Goal: Task Accomplishment & Management: Manage account settings

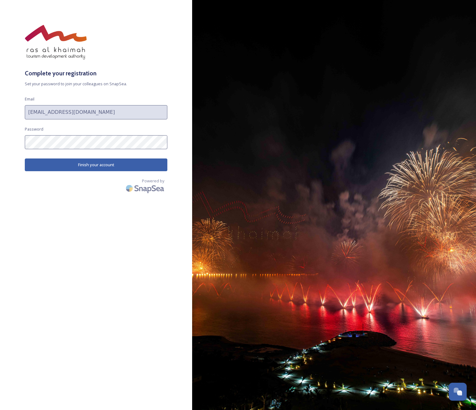
click at [86, 165] on button "Finish your account" at bounding box center [96, 164] width 143 height 13
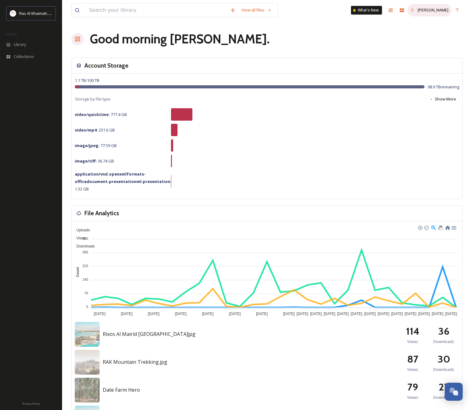
click at [442, 12] on span "[PERSON_NAME]" at bounding box center [432, 10] width 31 height 6
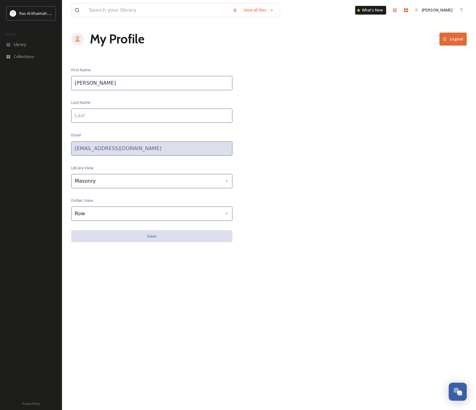
click at [459, 42] on button "Logout" at bounding box center [453, 39] width 27 height 13
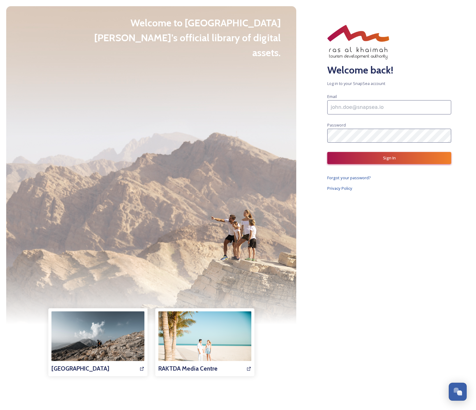
type input "[EMAIL_ADDRESS][DOMAIN_NAME]"
click at [381, 161] on button "Sign In" at bounding box center [390, 158] width 124 height 12
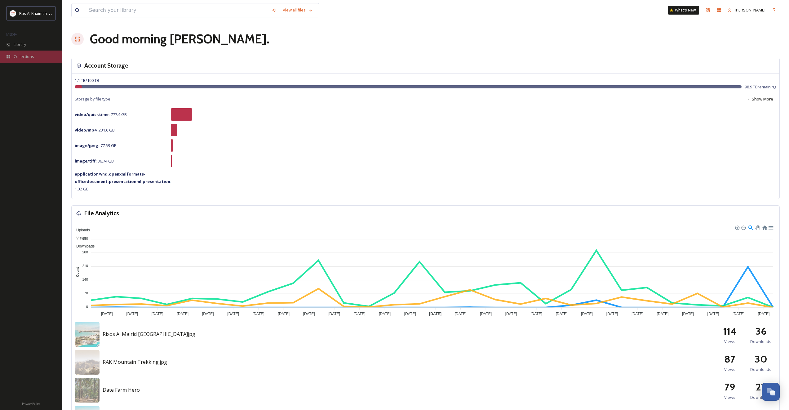
click at [31, 56] on span "Collections" at bounding box center [24, 57] width 20 height 6
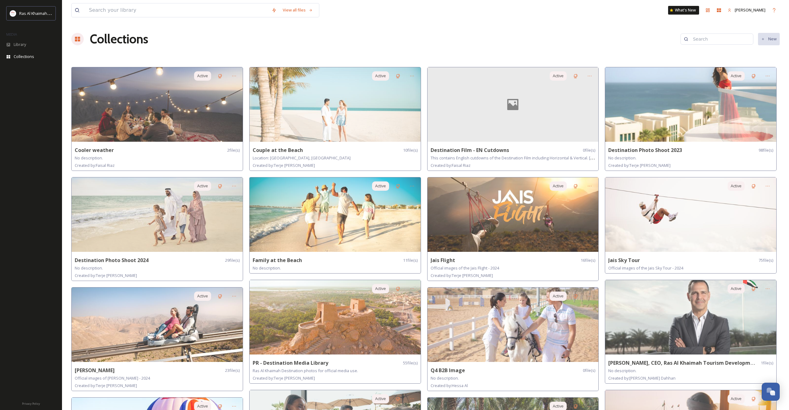
click at [384, 38] on div "Collections New" at bounding box center [425, 39] width 709 height 19
